Goal: Task Accomplishment & Management: Manage account settings

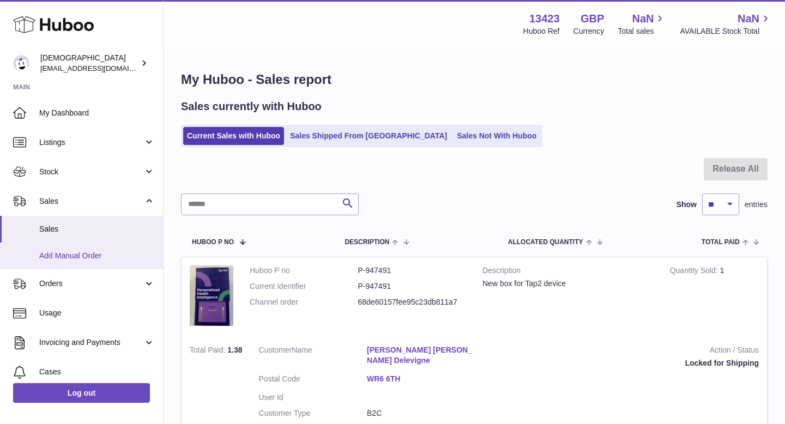
click at [92, 254] on span "Add Manual Order" at bounding box center [97, 256] width 116 height 10
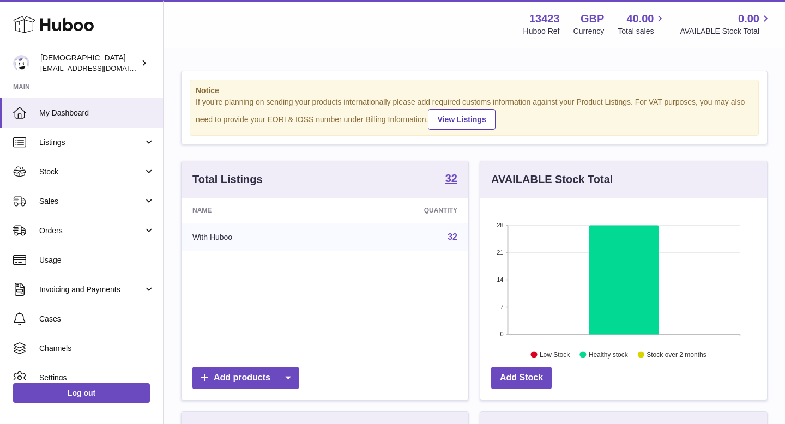
scroll to position [170, 287]
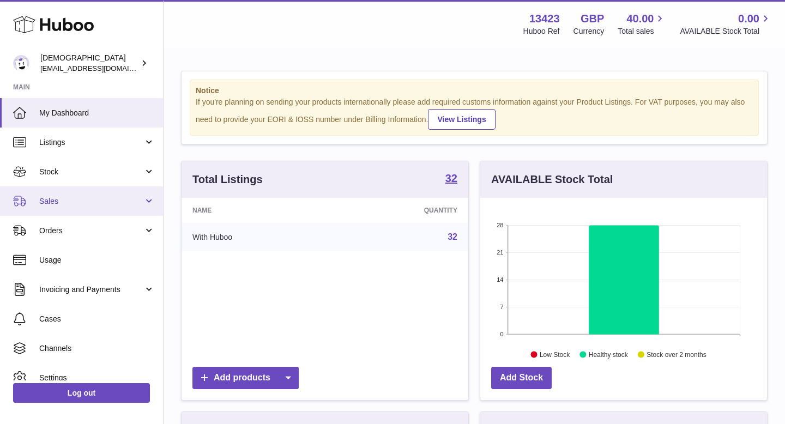
click at [78, 195] on link "Sales" at bounding box center [81, 200] width 163 height 29
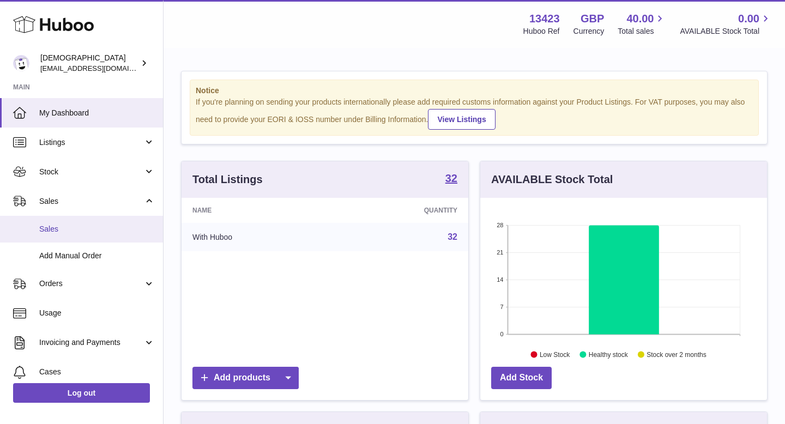
click at [80, 223] on link "Sales" at bounding box center [81, 229] width 163 height 27
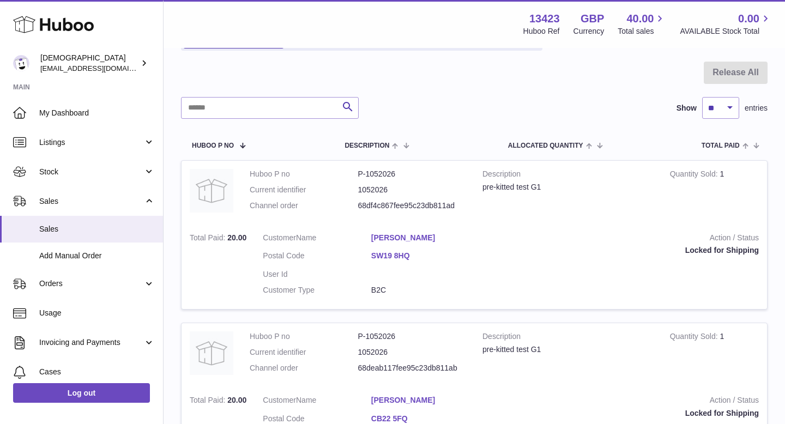
scroll to position [44, 0]
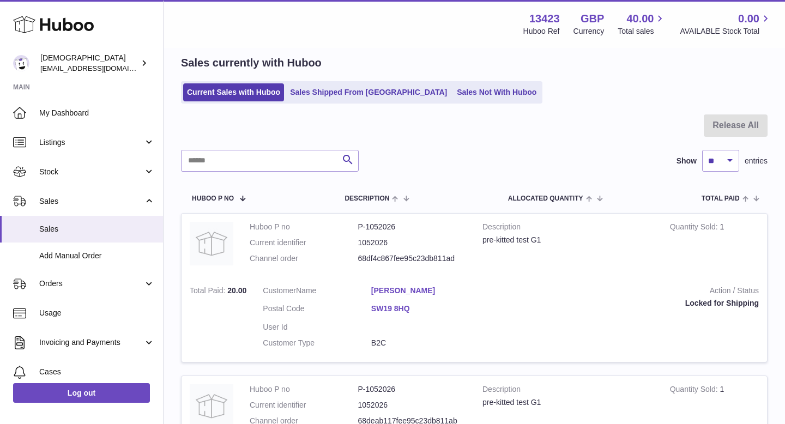
click at [405, 288] on link "Tyler Downs" at bounding box center [425, 291] width 108 height 10
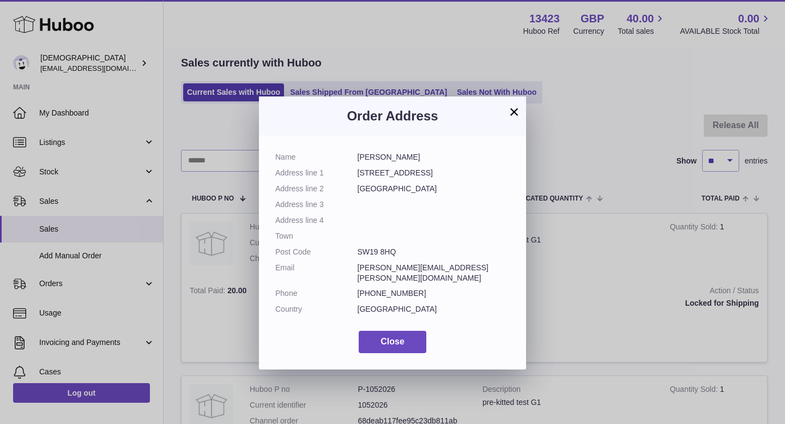
click at [518, 111] on button "×" at bounding box center [513, 111] width 13 height 13
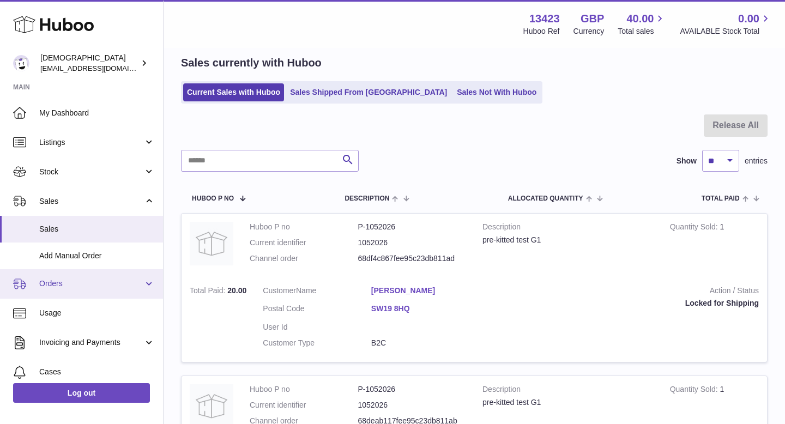
click at [76, 285] on span "Orders" at bounding box center [91, 283] width 104 height 10
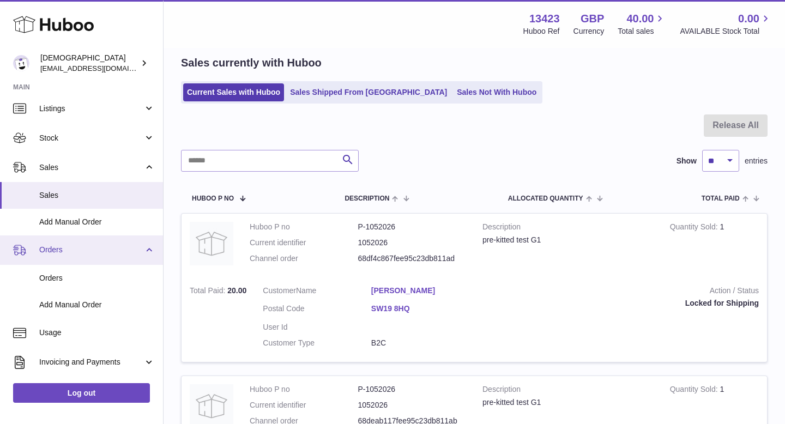
scroll to position [36, 0]
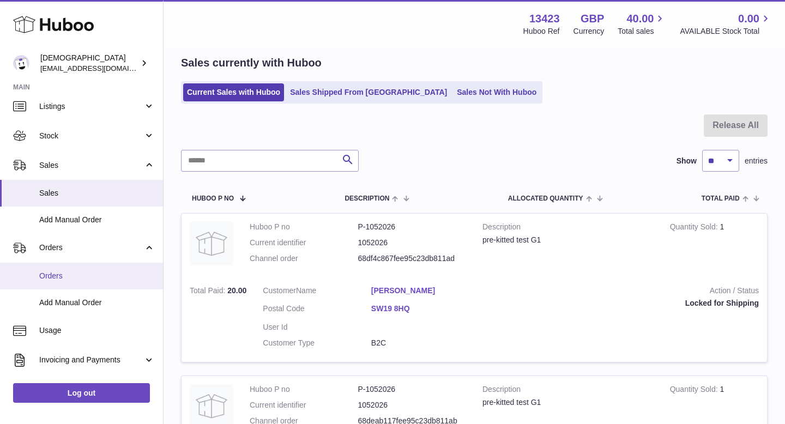
click at [75, 281] on link "Orders" at bounding box center [81, 276] width 163 height 27
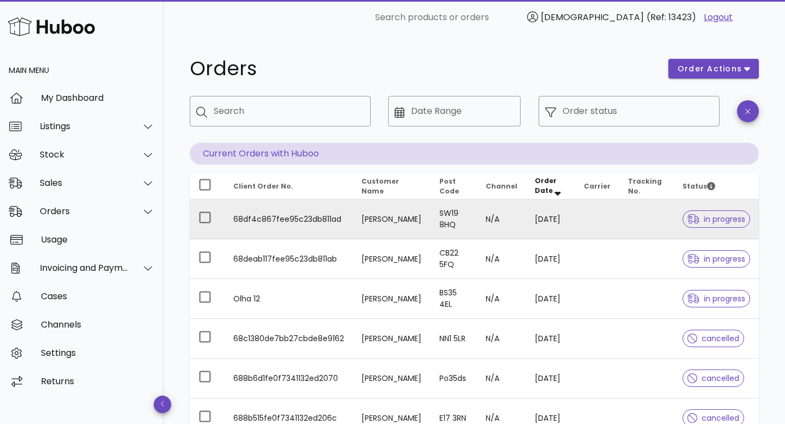
click at [716, 222] on span "in progress" at bounding box center [716, 219] width 58 height 8
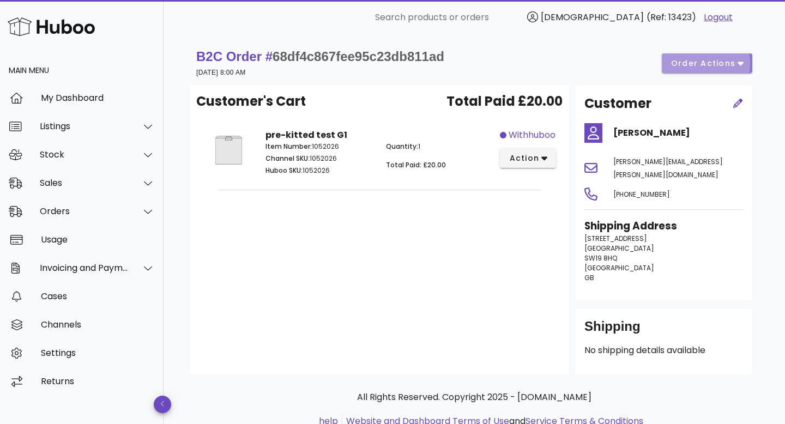
click at [688, 66] on span "order actions" at bounding box center [702, 63] width 65 height 11
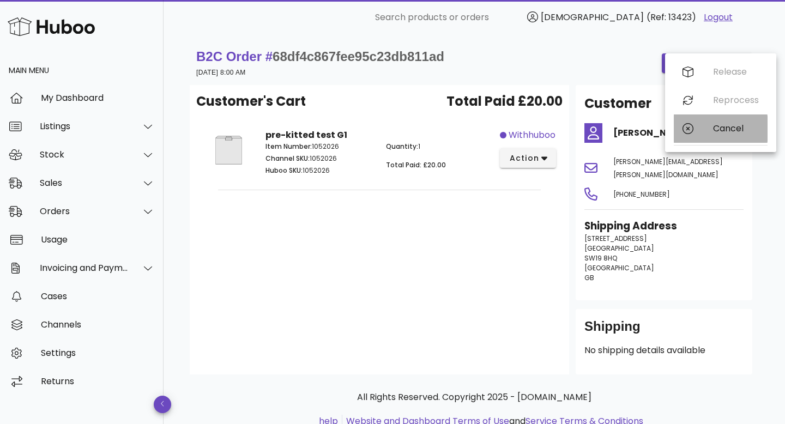
click at [724, 126] on div "Cancel" at bounding box center [736, 128] width 46 height 10
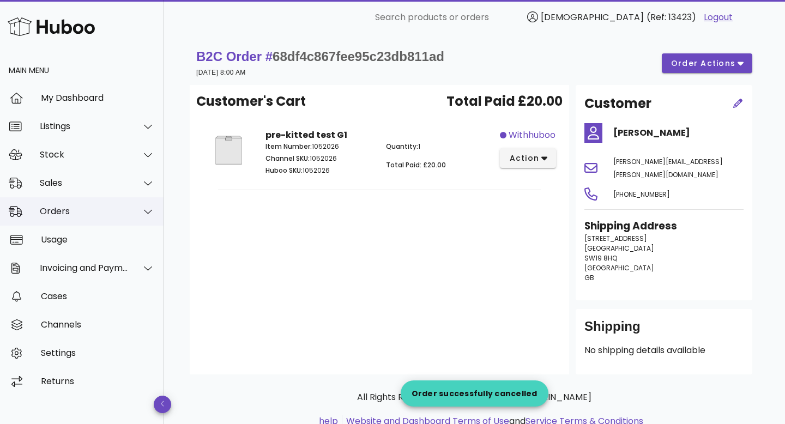
click at [56, 211] on div "Orders" at bounding box center [84, 211] width 89 height 10
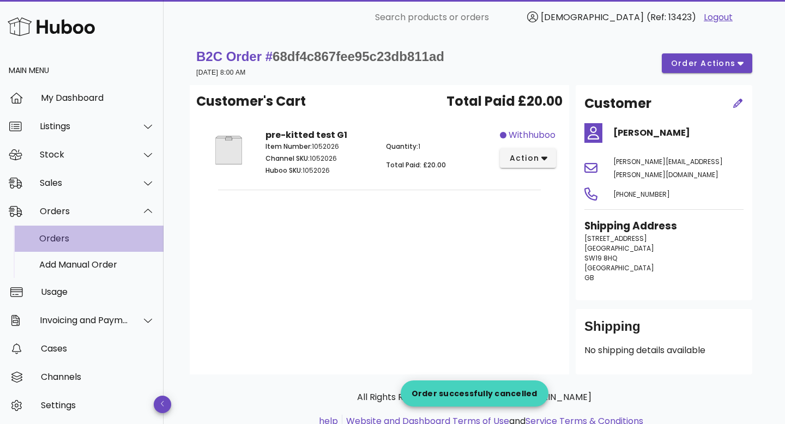
click at [64, 236] on div "Orders" at bounding box center [97, 238] width 116 height 10
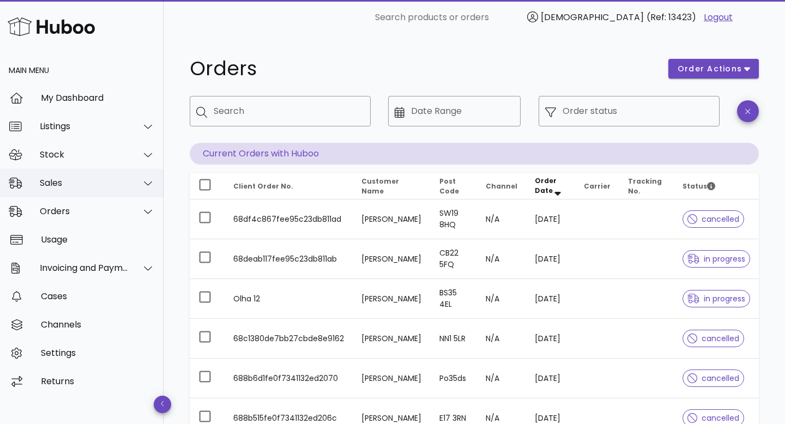
click at [65, 190] on div "Sales" at bounding box center [81, 183] width 163 height 28
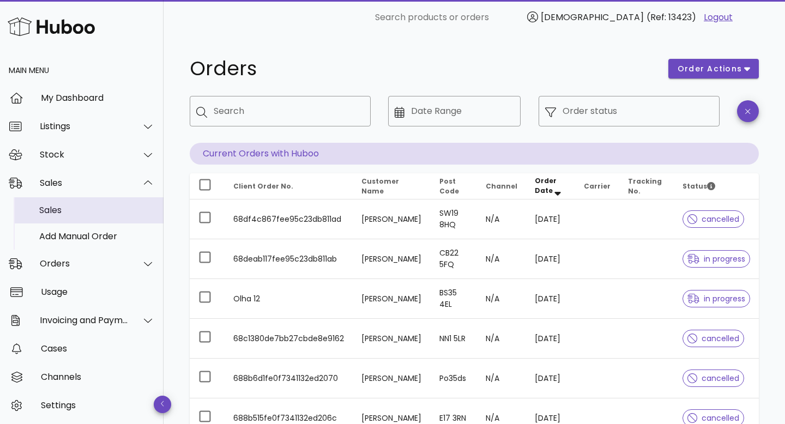
click at [65, 220] on div "Sales" at bounding box center [97, 209] width 116 height 23
